Goal: Task Accomplishment & Management: Use online tool/utility

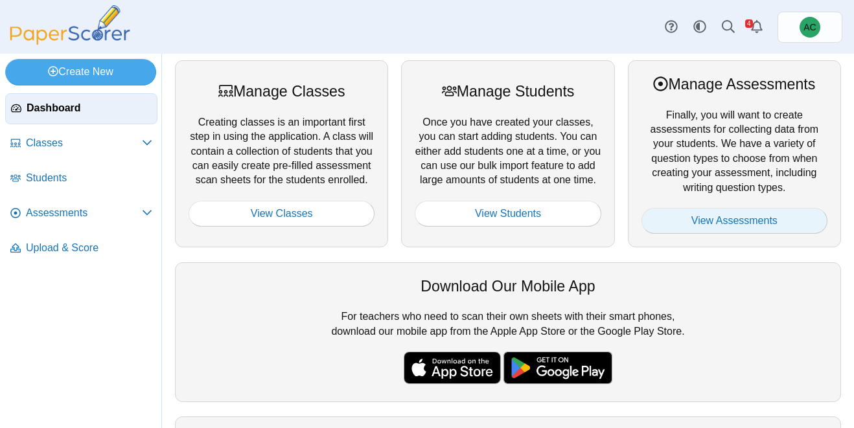
click at [704, 219] on link "View Assessments" at bounding box center [734, 221] width 186 height 26
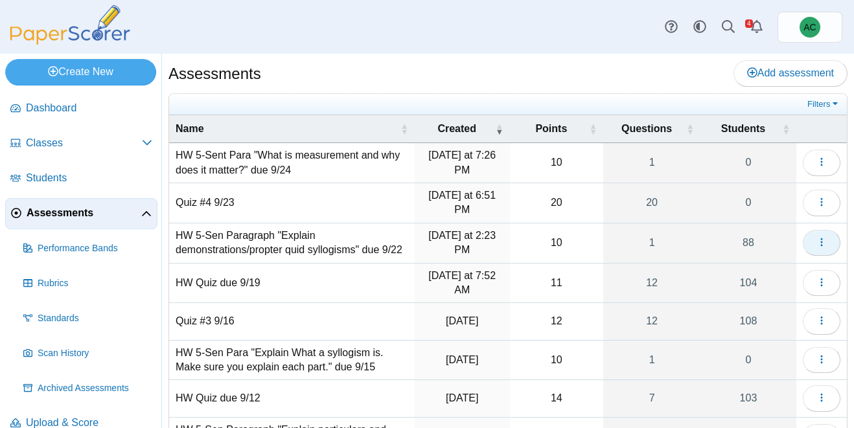
click at [823, 242] on icon "button" at bounding box center [821, 242] width 10 height 10
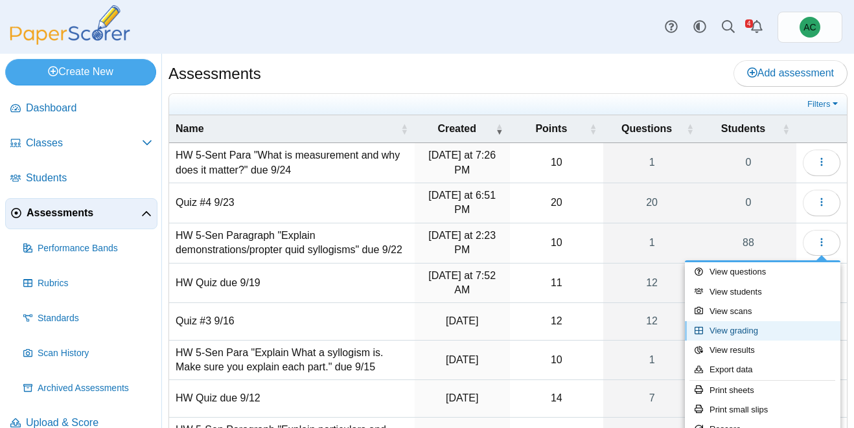
click at [753, 328] on link "View grading" at bounding box center [762, 330] width 155 height 19
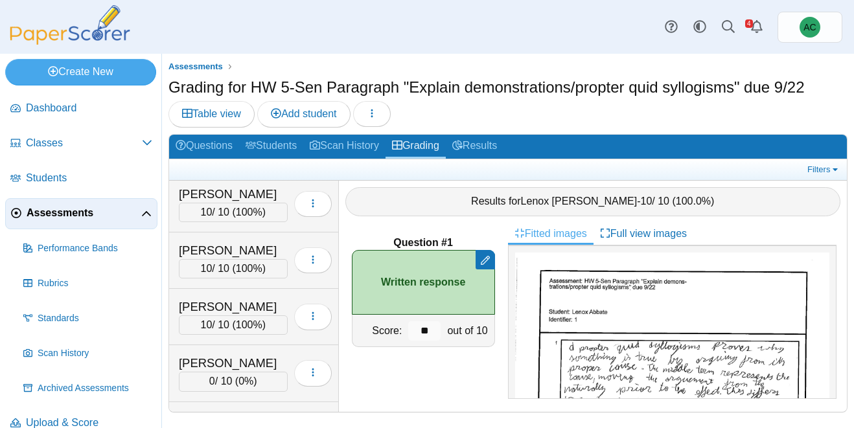
scroll to position [4257, 0]
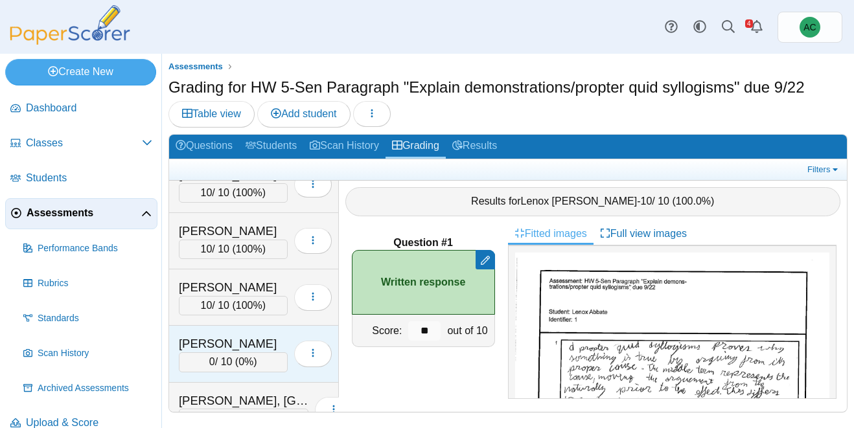
click at [238, 331] on div "Stein, Emma 0 / 10 ( 0% ) Loading…" at bounding box center [254, 354] width 170 height 56
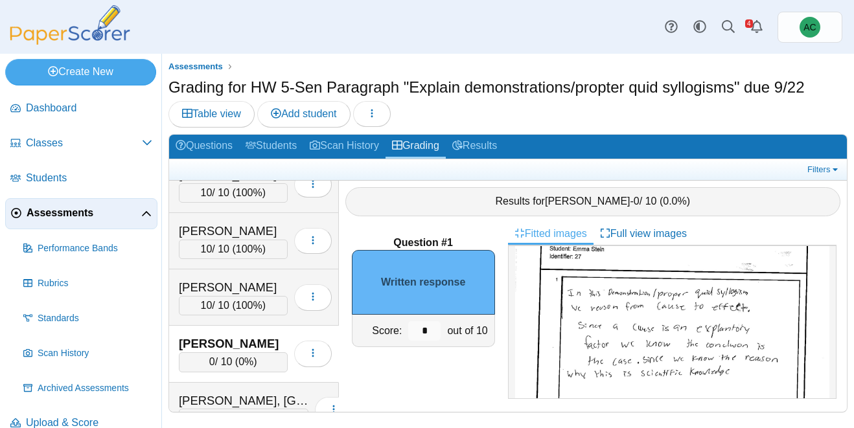
scroll to position [71, 0]
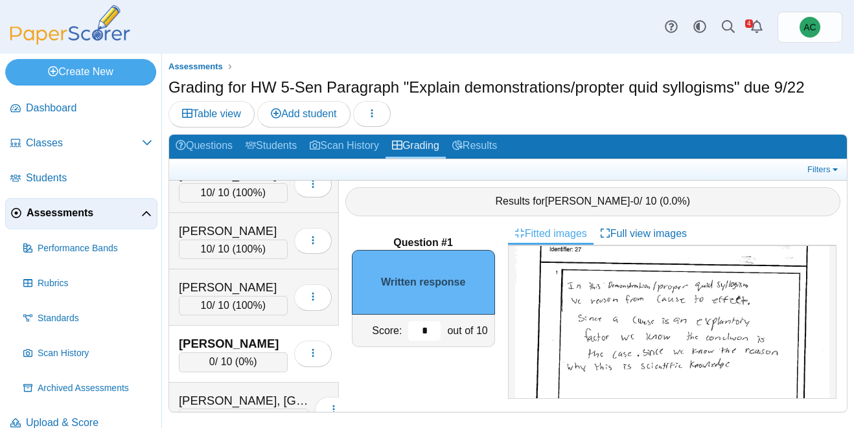
click at [431, 328] on input "*" at bounding box center [424, 330] width 32 height 19
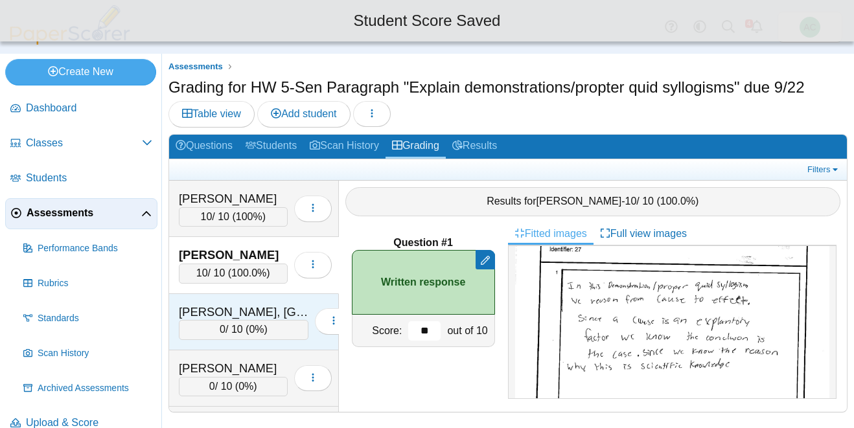
scroll to position [4349, 0]
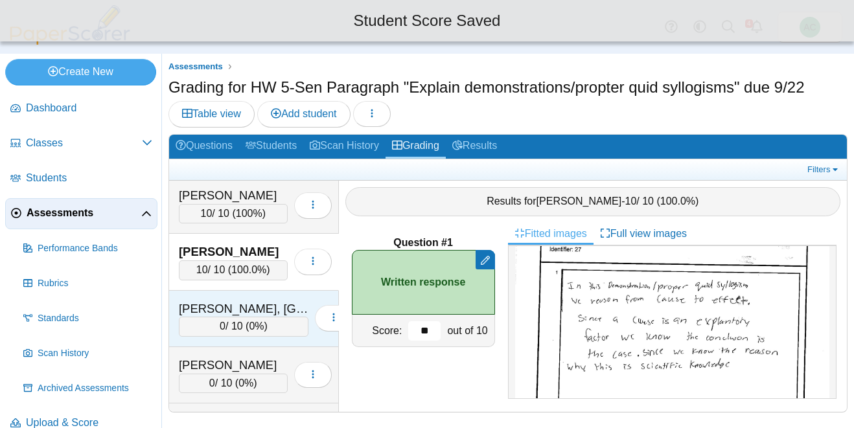
type input "**"
click at [217, 327] on div "0 / 10 ( 0% )" at bounding box center [244, 326] width 130 height 19
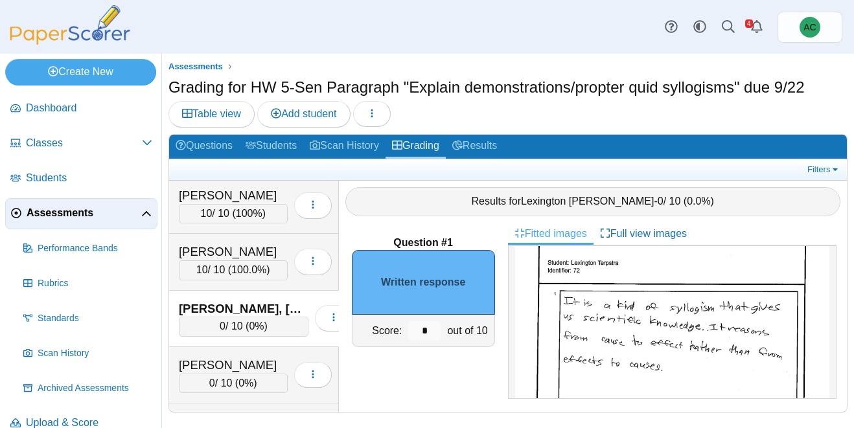
scroll to position [52, 0]
click at [429, 325] on input "*" at bounding box center [424, 330] width 32 height 19
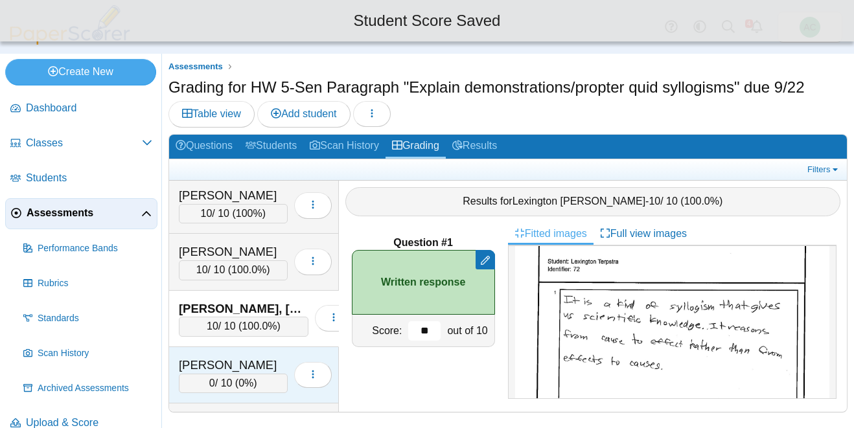
type input "**"
click at [188, 363] on div "Unsworth, Parker" at bounding box center [233, 365] width 109 height 17
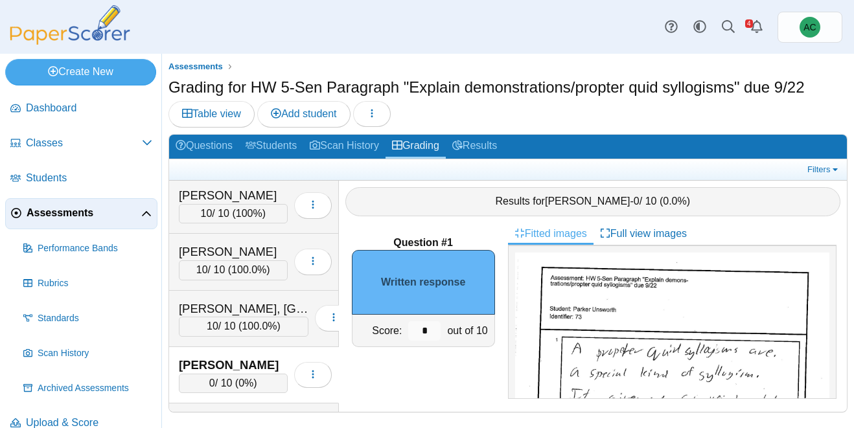
scroll to position [68, 0]
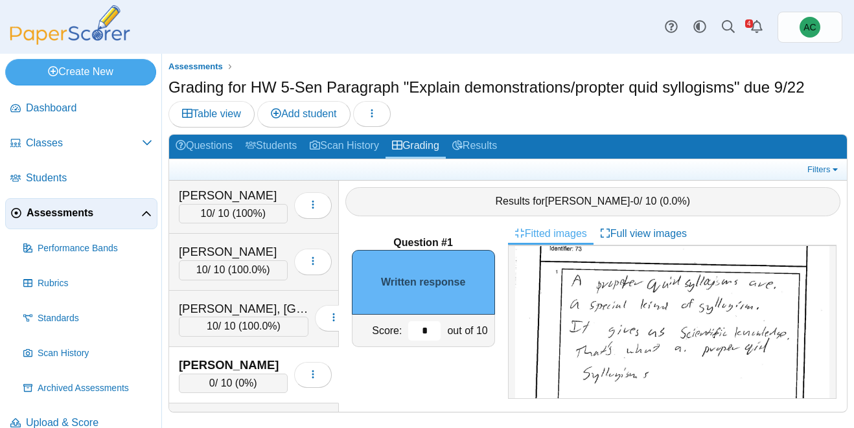
click at [429, 325] on input "*" at bounding box center [424, 330] width 32 height 19
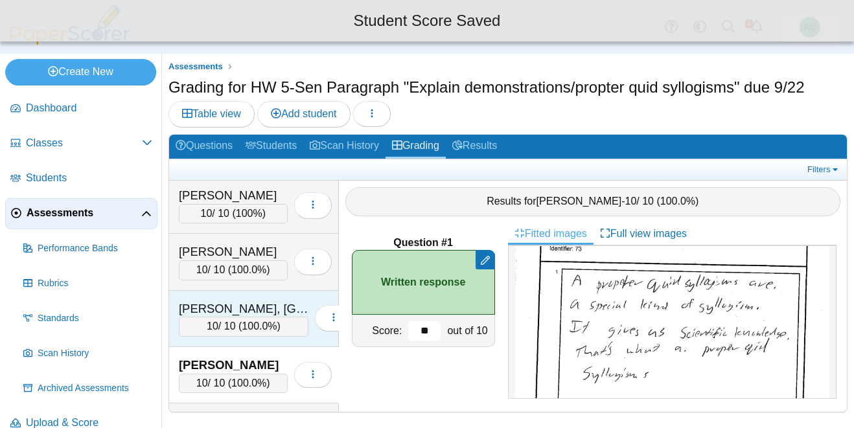
scroll to position [4382, 0]
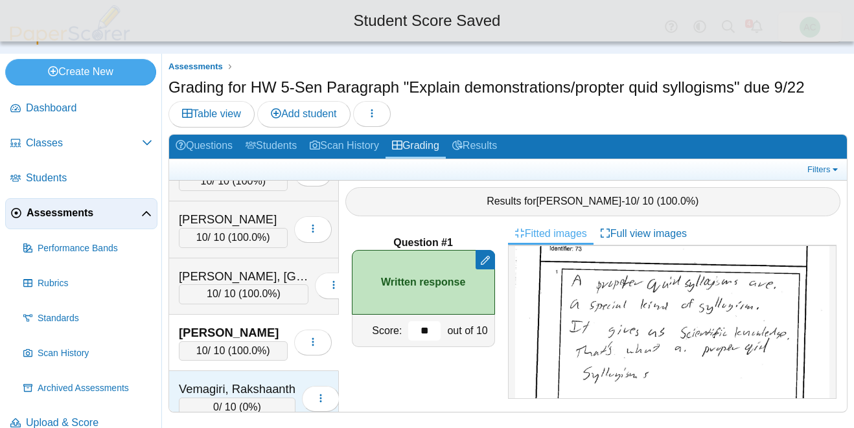
type input "**"
click at [212, 371] on div "Vemagiri, Rakshaanth 0 / 10 ( 0% ) Loading…" at bounding box center [254, 399] width 170 height 56
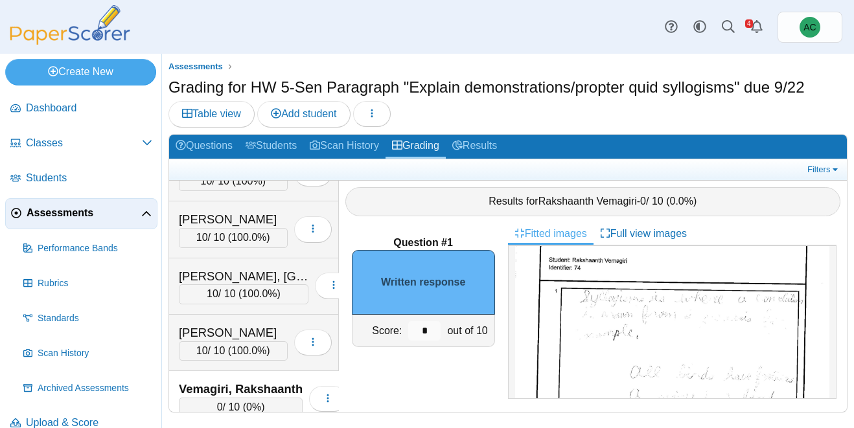
scroll to position [45, 0]
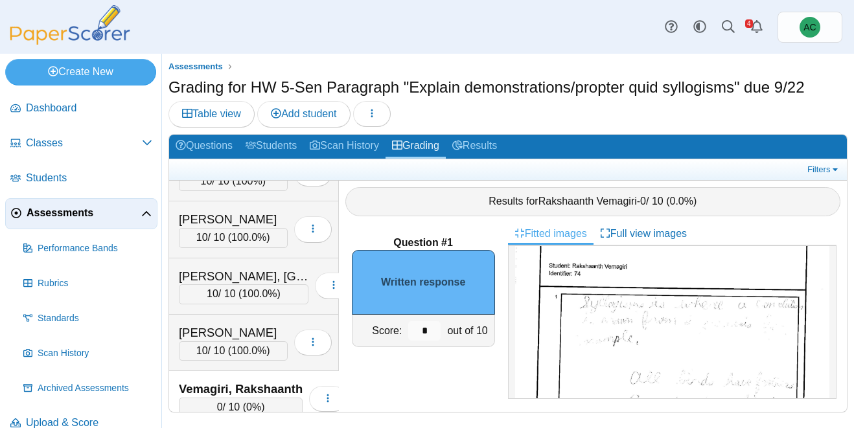
click at [665, 325] on img at bounding box center [672, 411] width 314 height 406
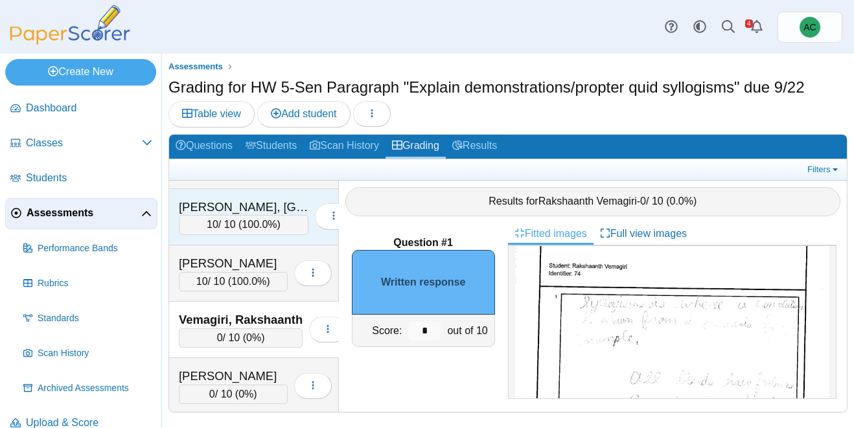
scroll to position [4455, 0]
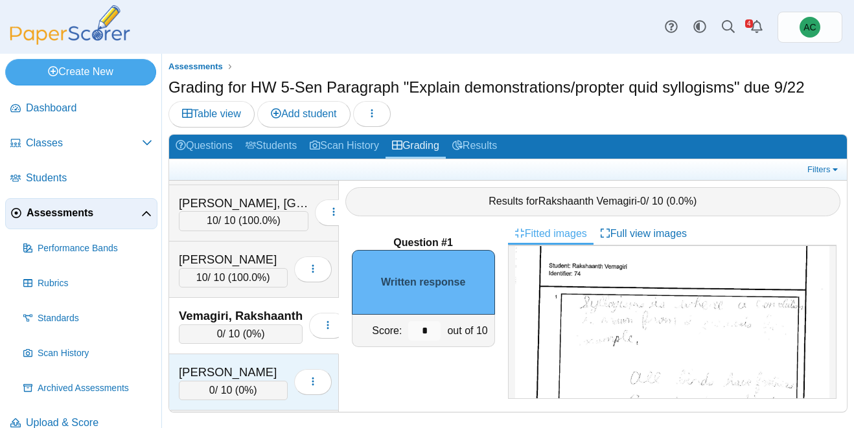
click at [226, 370] on div "Walecka, Helena" at bounding box center [233, 372] width 109 height 17
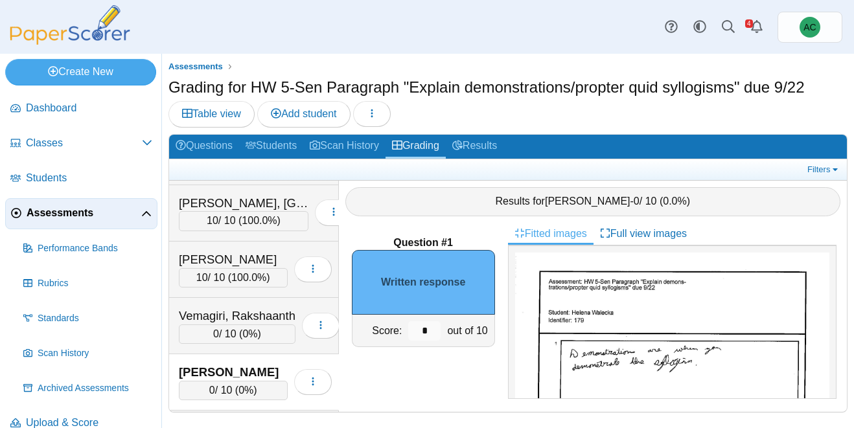
scroll to position [76, 0]
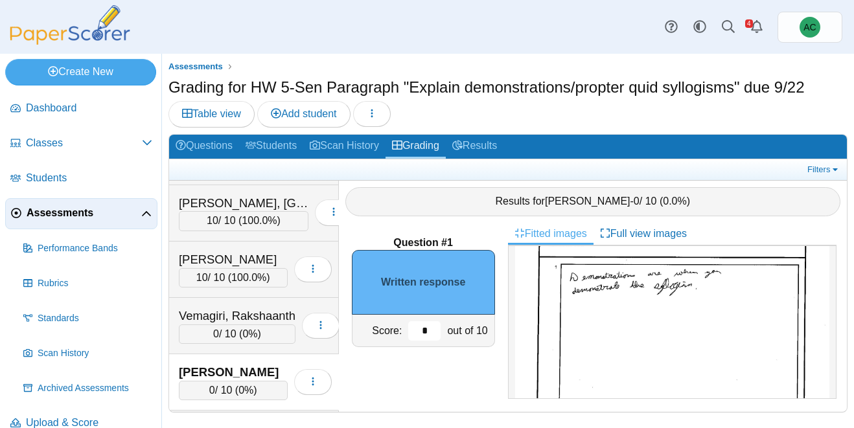
click at [433, 330] on input "*" at bounding box center [424, 330] width 32 height 19
type input "*"
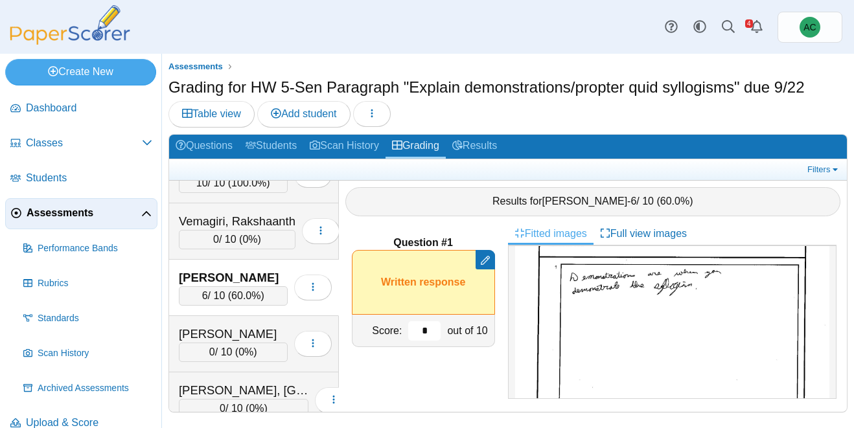
scroll to position [4561, 0]
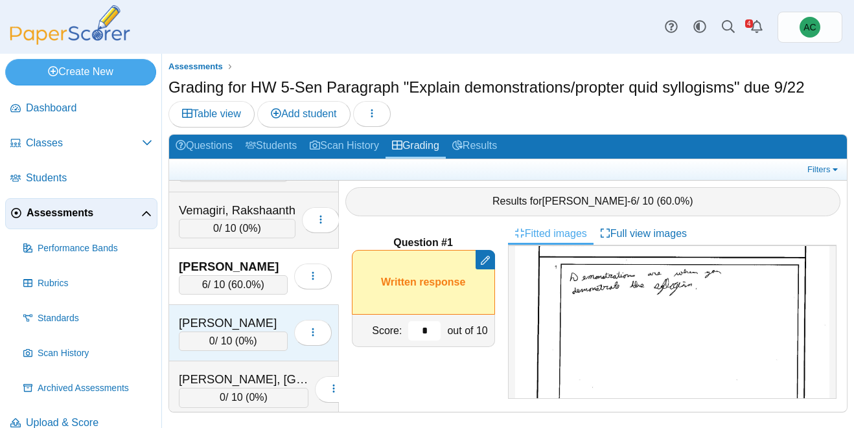
type input "*"
click at [242, 318] on div "Warda, Gabriel" at bounding box center [233, 323] width 109 height 17
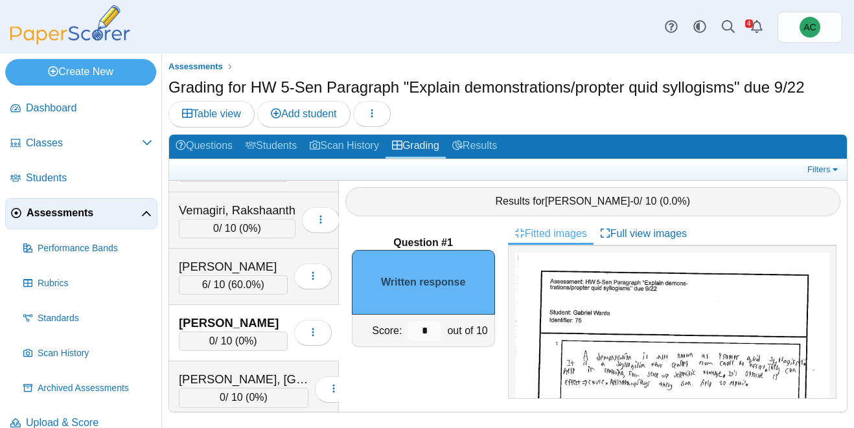
scroll to position [4, 0]
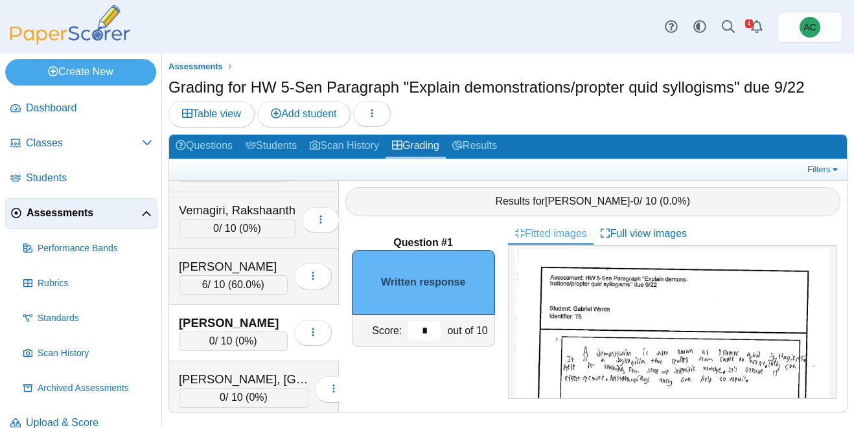
click at [426, 331] on input "*" at bounding box center [424, 330] width 32 height 19
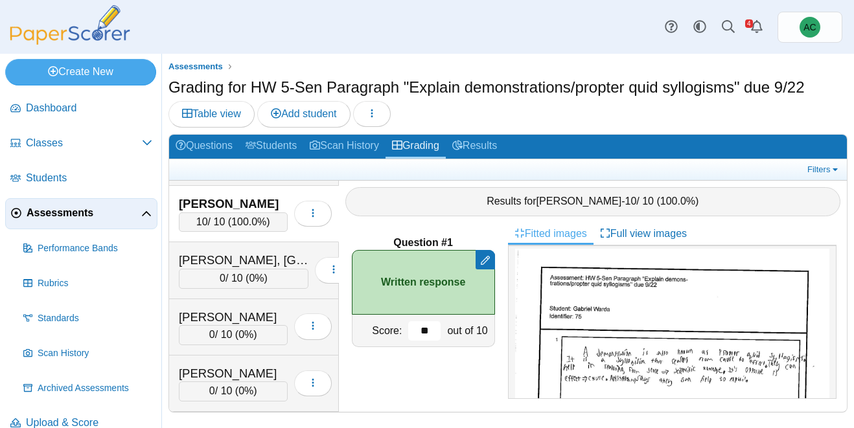
scroll to position [4682, 0]
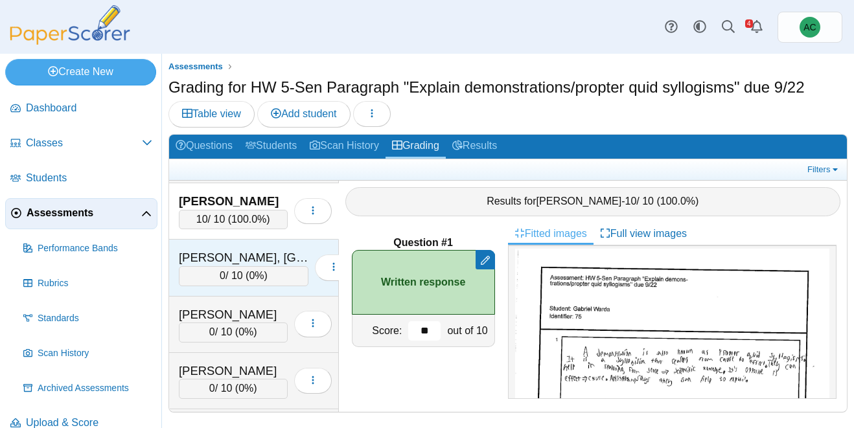
type input "**"
click at [234, 255] on div "Wasmundt, Ireland" at bounding box center [244, 257] width 130 height 17
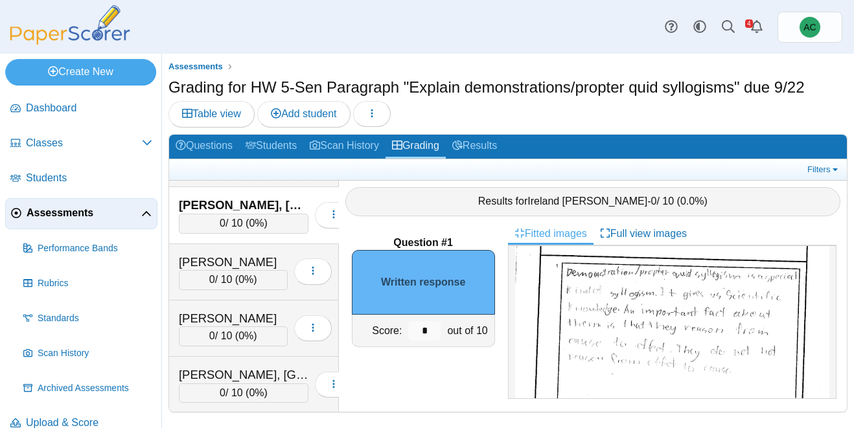
scroll to position [75, 0]
click at [426, 336] on input "*" at bounding box center [424, 330] width 32 height 19
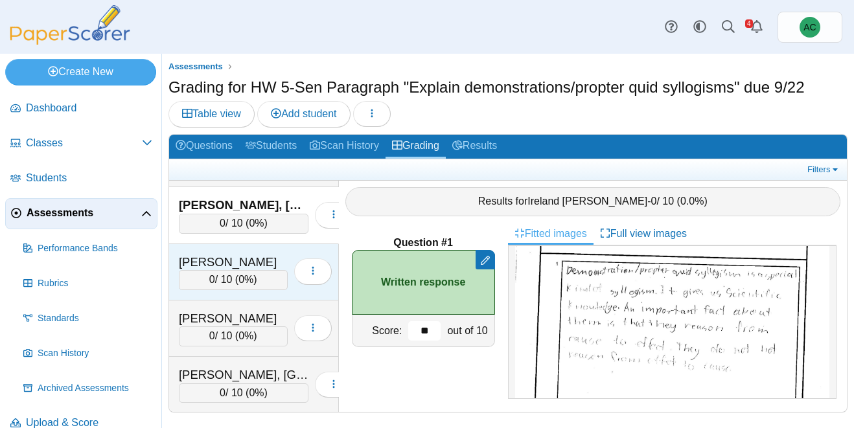
type input "**"
click at [210, 271] on div "0 / 10 ( 0% )" at bounding box center [233, 279] width 109 height 19
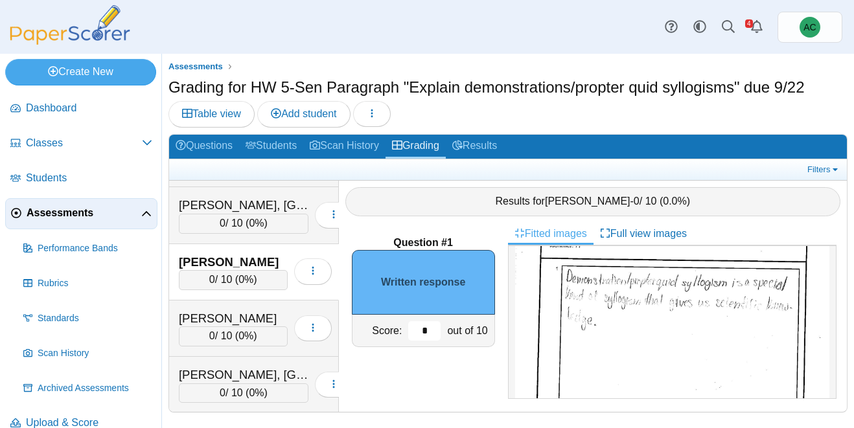
click at [427, 332] on input "*" at bounding box center [424, 330] width 32 height 19
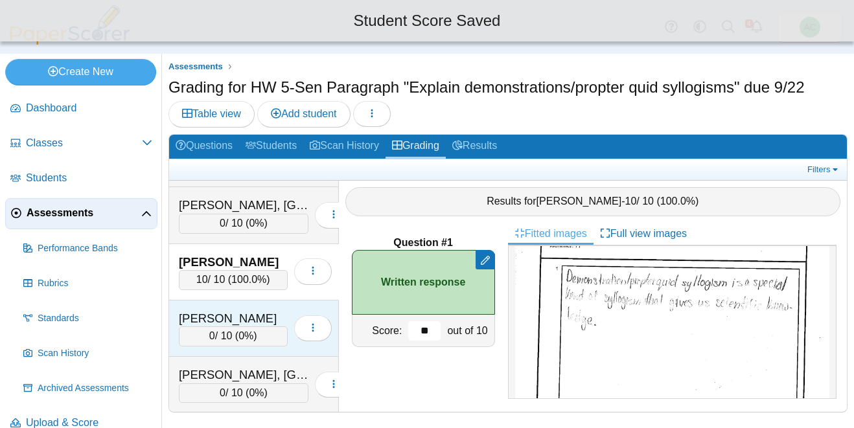
type input "**"
click at [178, 329] on div "Williams, Loyal 0 / 10 ( 0% ) Loading…" at bounding box center [254, 328] width 170 height 56
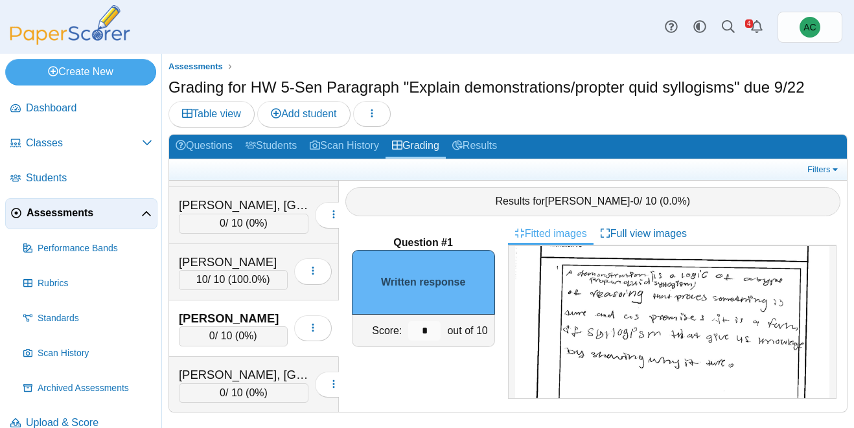
scroll to position [76, 0]
click at [433, 324] on input "*" at bounding box center [424, 330] width 32 height 19
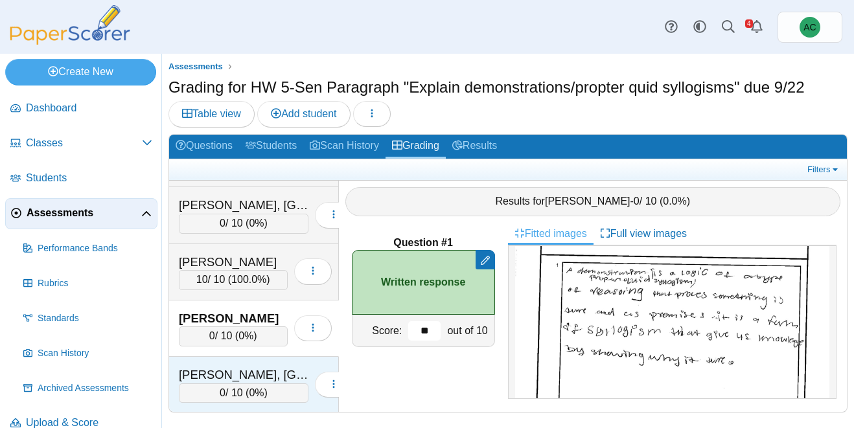
type input "**"
click at [218, 368] on div "Zuber, Brooklyn" at bounding box center [244, 375] width 130 height 17
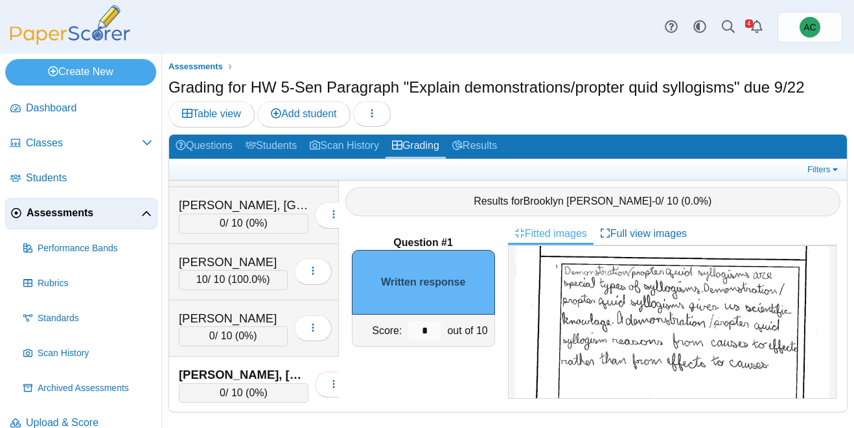
scroll to position [86, 0]
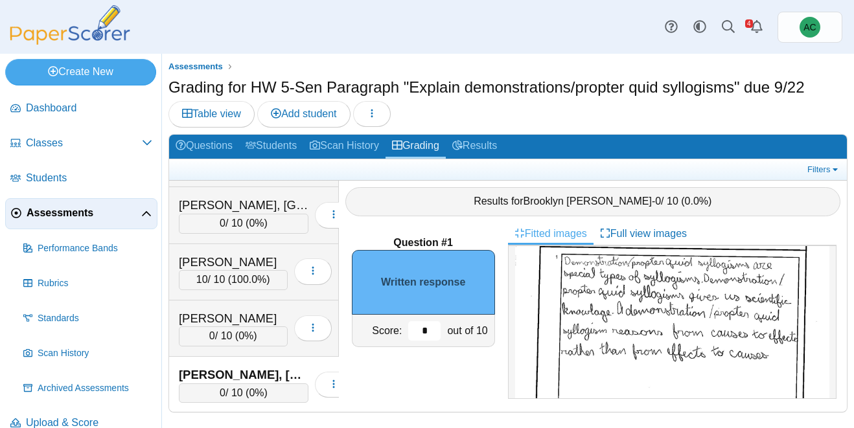
click at [427, 329] on input "*" at bounding box center [424, 330] width 32 height 19
type input "**"
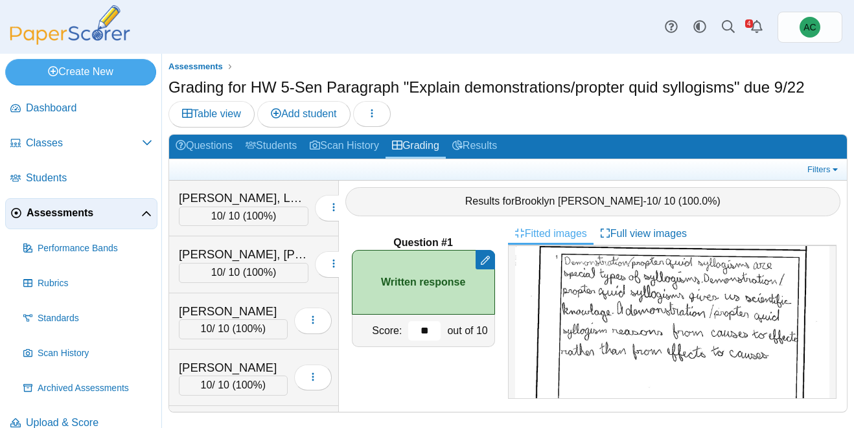
scroll to position [0, 0]
